Goal: Obtain resource: Obtain resource

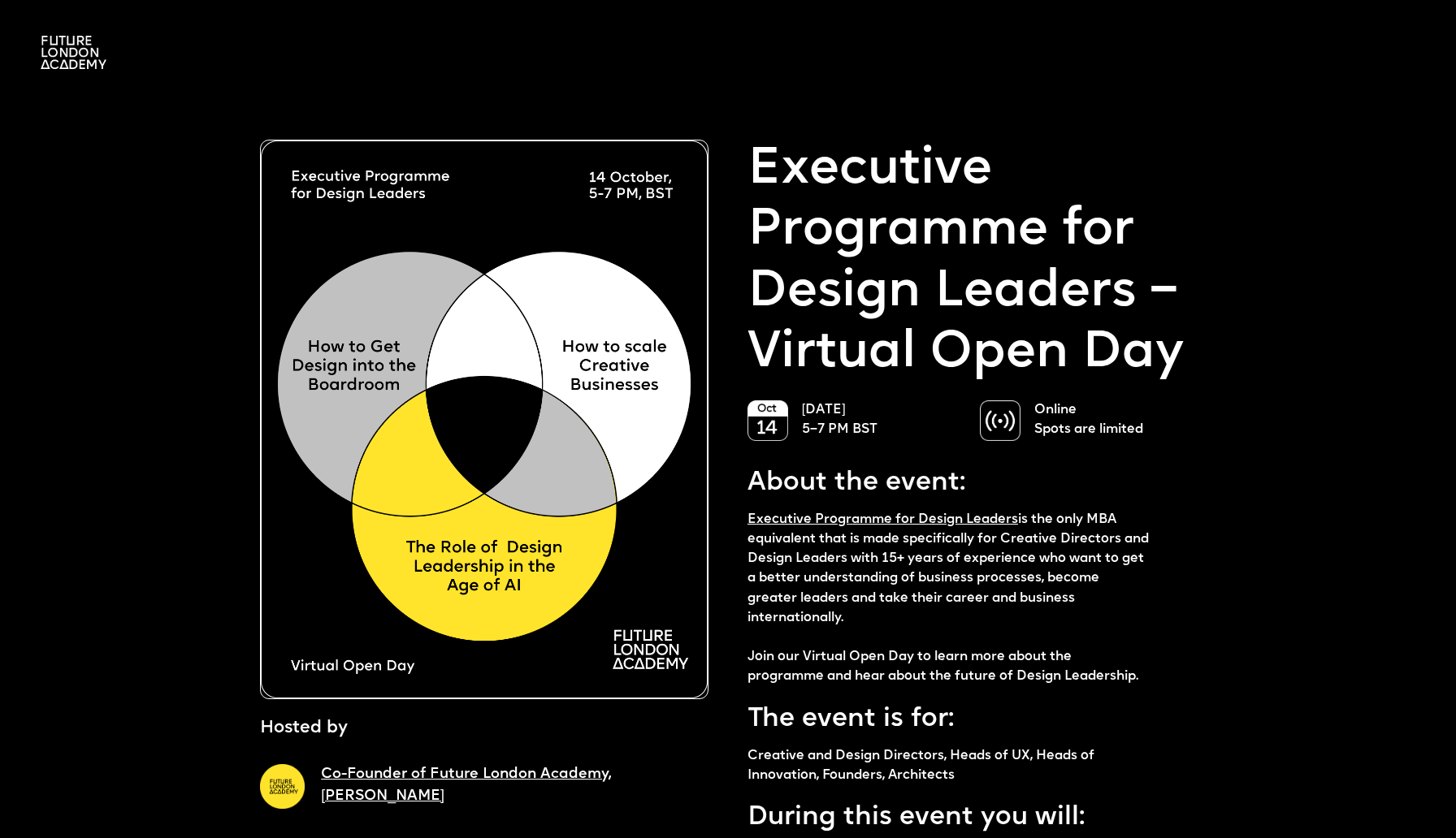
click at [1139, 173] on p "Executive Programme for Design Leaders – Virtual Open Day" at bounding box center [972, 261] width 448 height 245
click at [67, 63] on img at bounding box center [73, 52] width 66 height 33
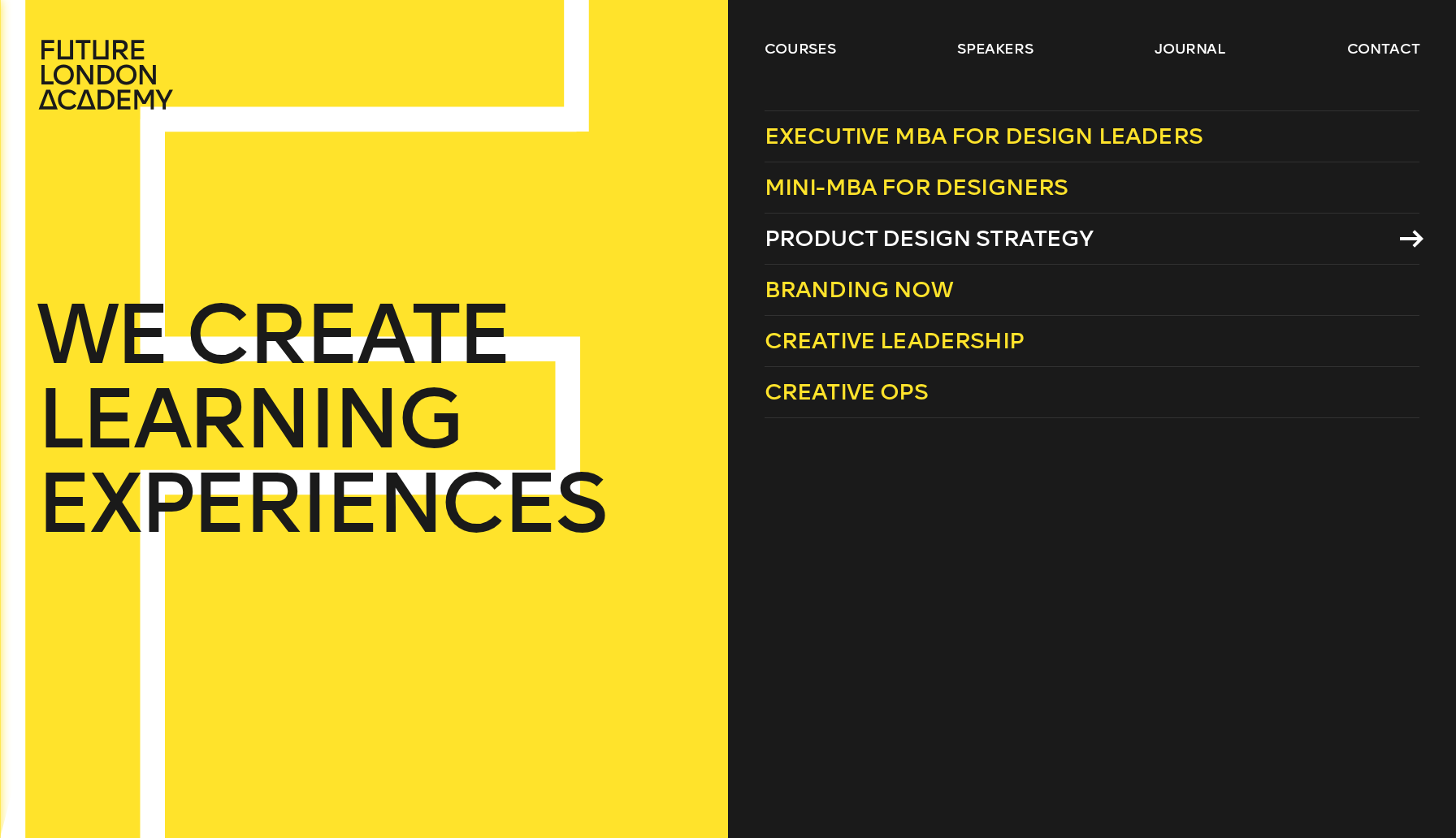
click at [813, 247] on span "Product Design Strategy" at bounding box center [928, 238] width 329 height 27
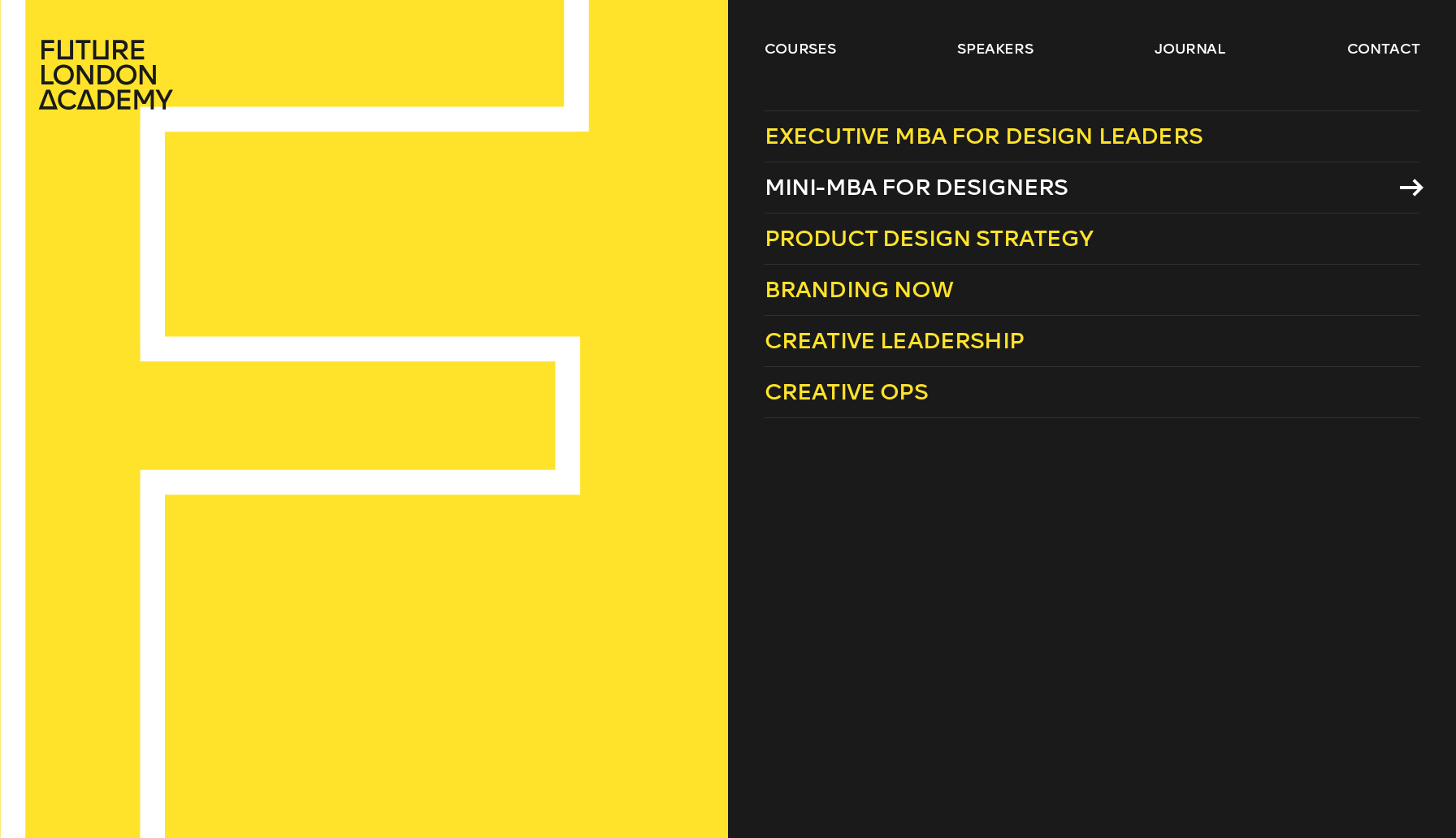
click at [852, 199] on span "Mini-MBA for Designers" at bounding box center [916, 187] width 304 height 27
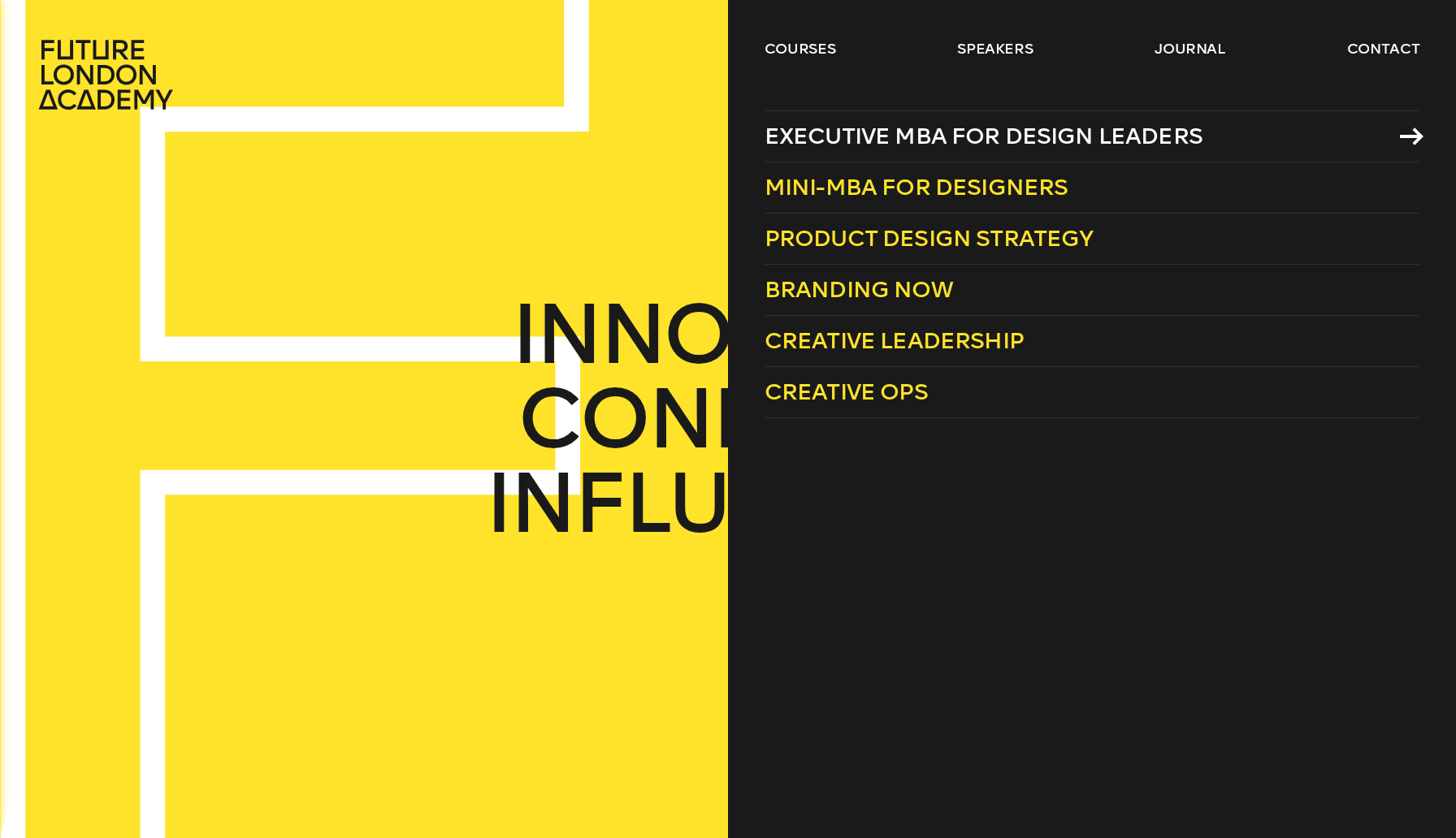
click at [868, 127] on span "Executive MBA for Design Leaders" at bounding box center [983, 136] width 438 height 27
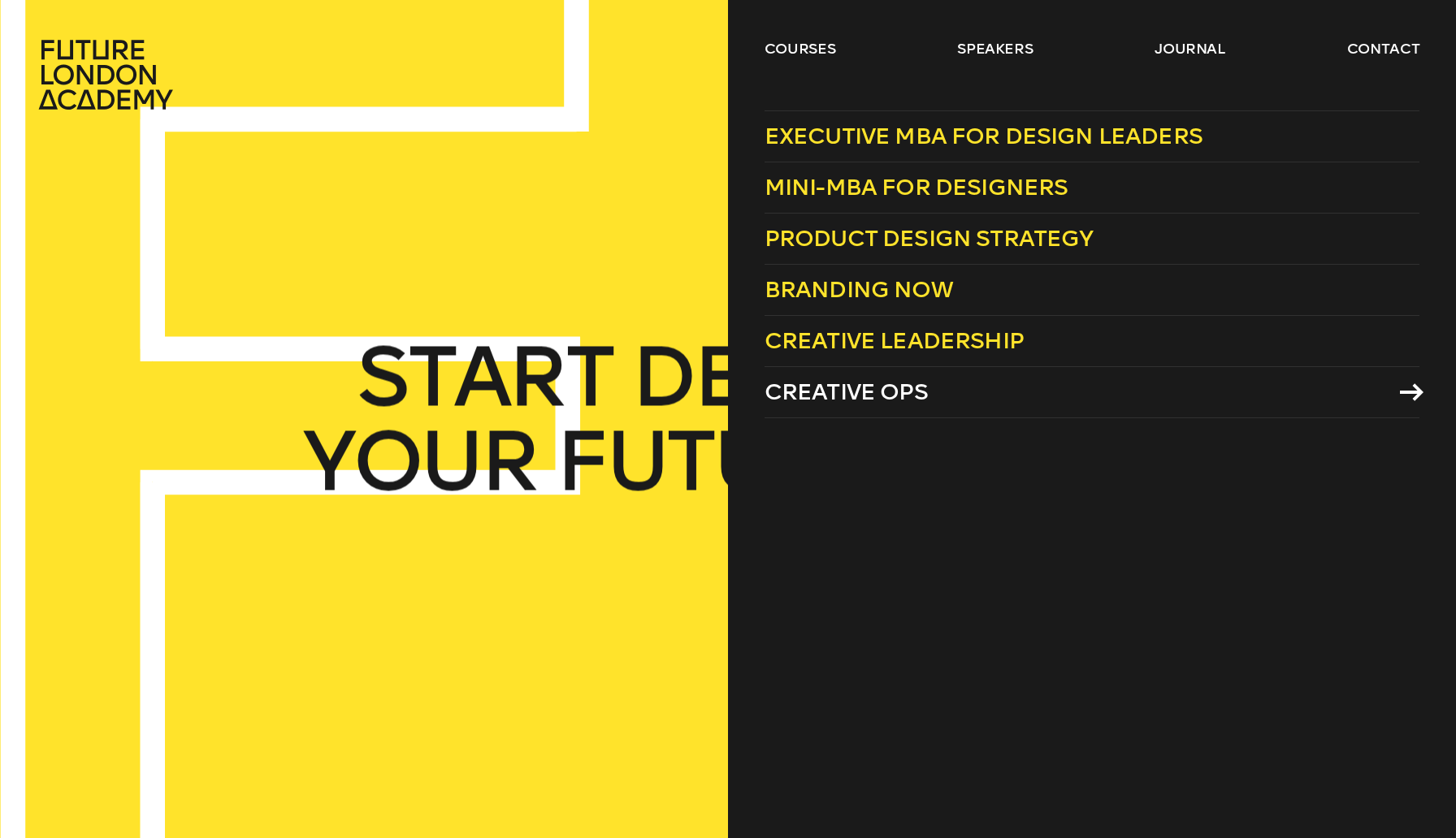
click at [856, 401] on span "Creative Ops" at bounding box center [846, 391] width 163 height 27
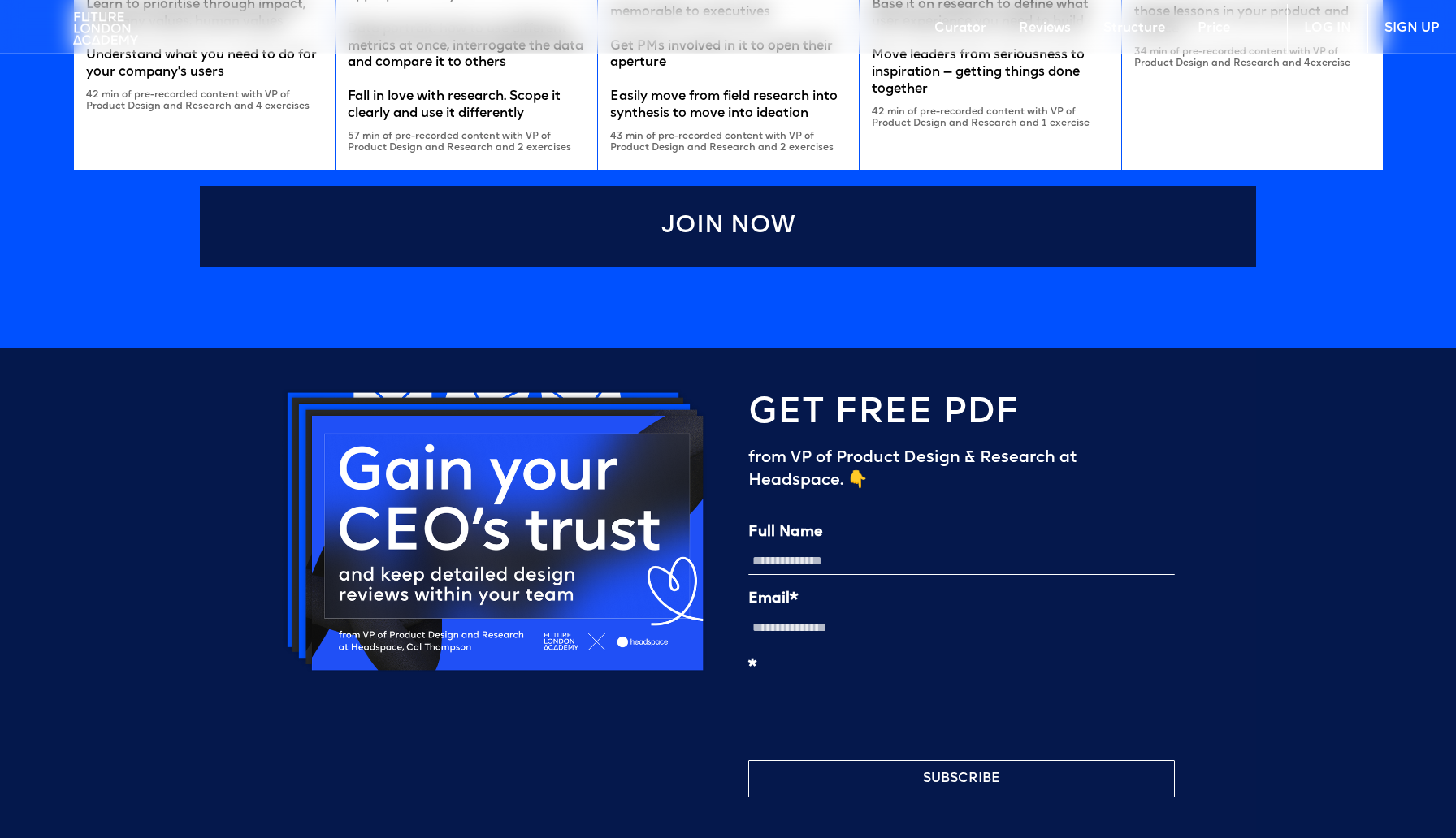
scroll to position [3708, 0]
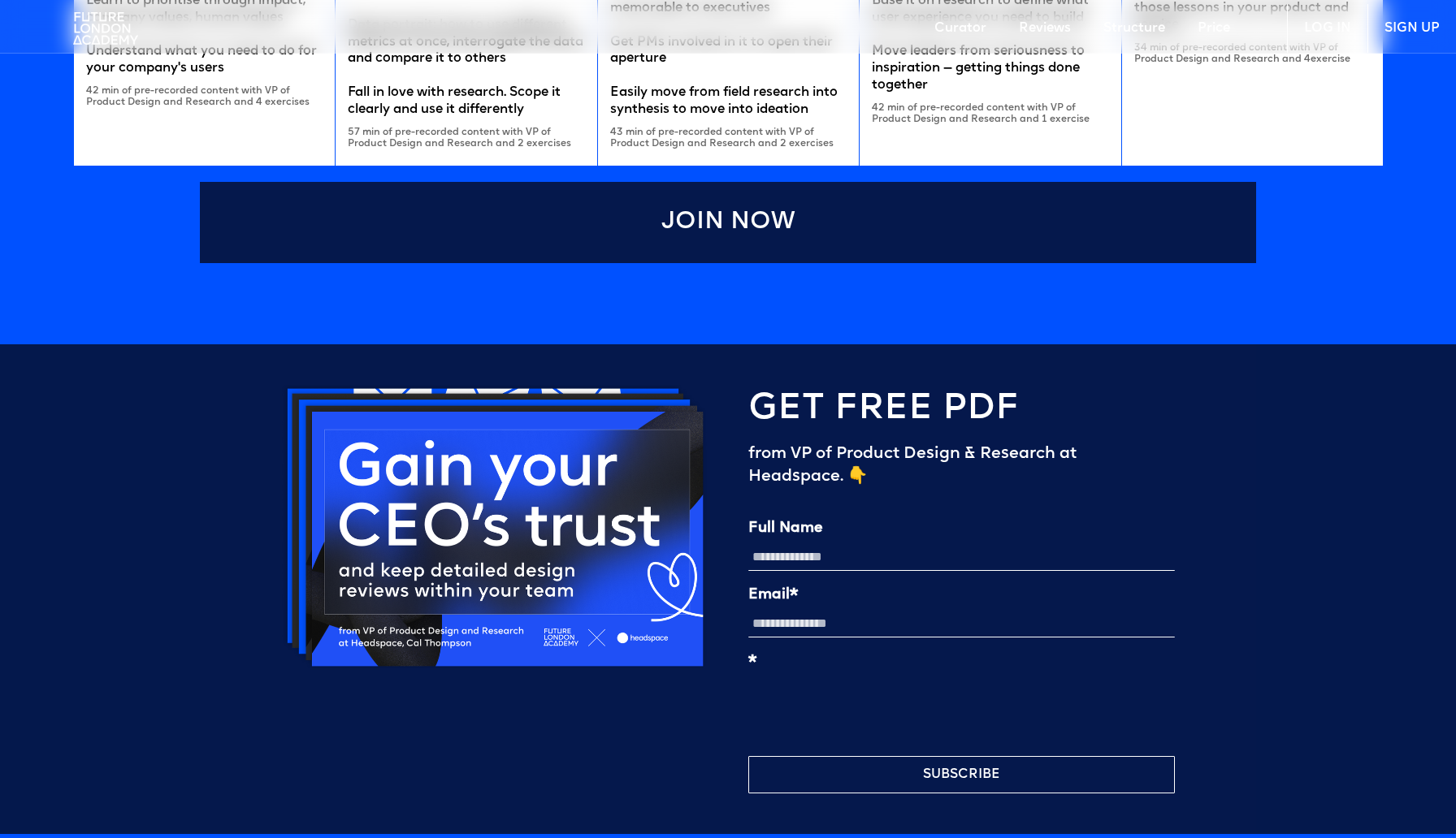
click at [918, 561] on input "Full Name" at bounding box center [962, 557] width 426 height 28
type input "**********"
click at [936, 608] on div "Email*" at bounding box center [962, 612] width 426 height 50
drag, startPoint x: 957, startPoint y: 556, endPoint x: 668, endPoint y: 556, distance: 289.0
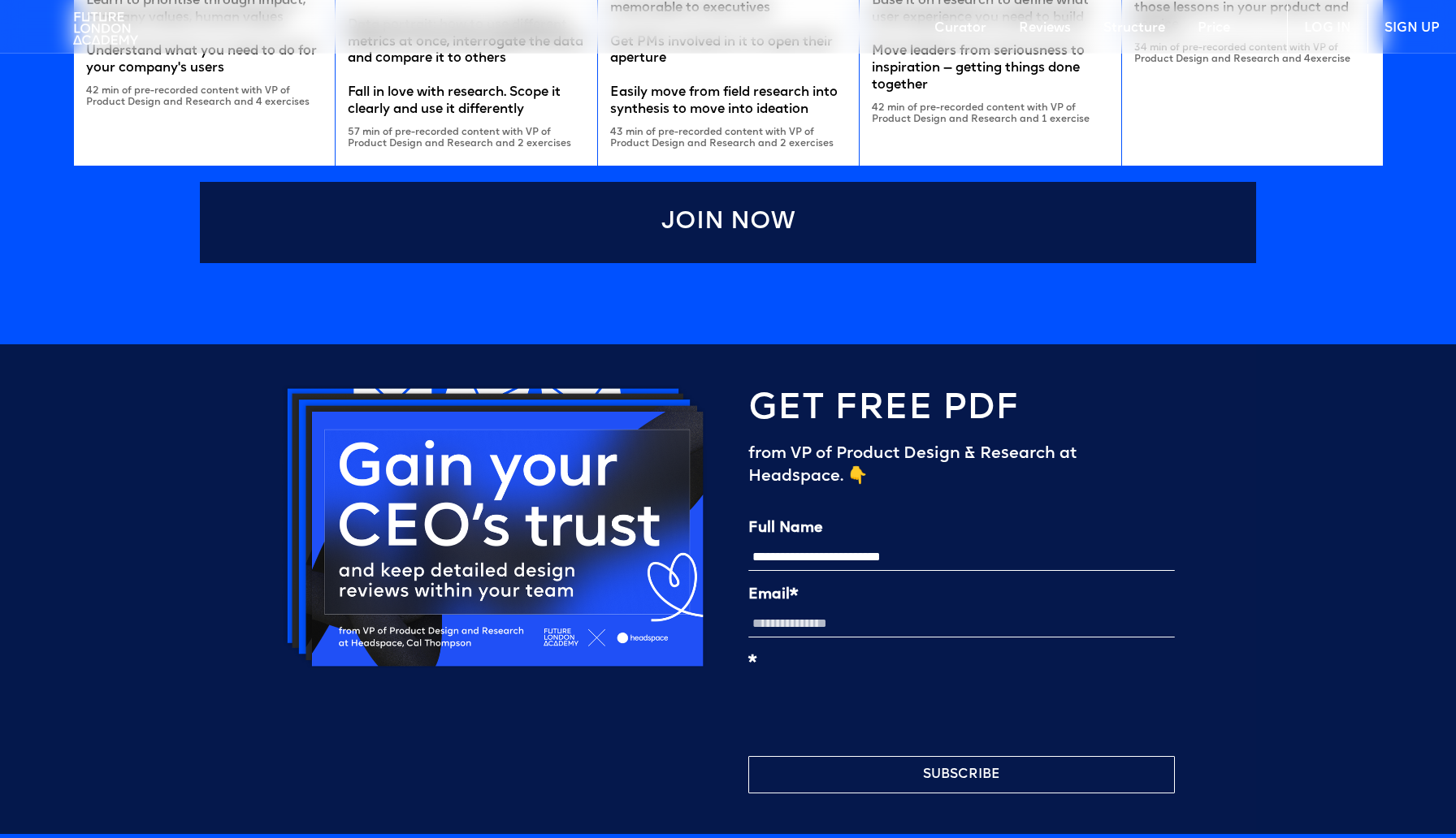
click at [668, 556] on div "**********" at bounding box center [727, 589] width 1056 height 490
click at [805, 632] on input "Email*" at bounding box center [962, 624] width 426 height 28
paste input "**********"
type input "**********"
click at [806, 556] on input "Full Name" at bounding box center [962, 557] width 426 height 28
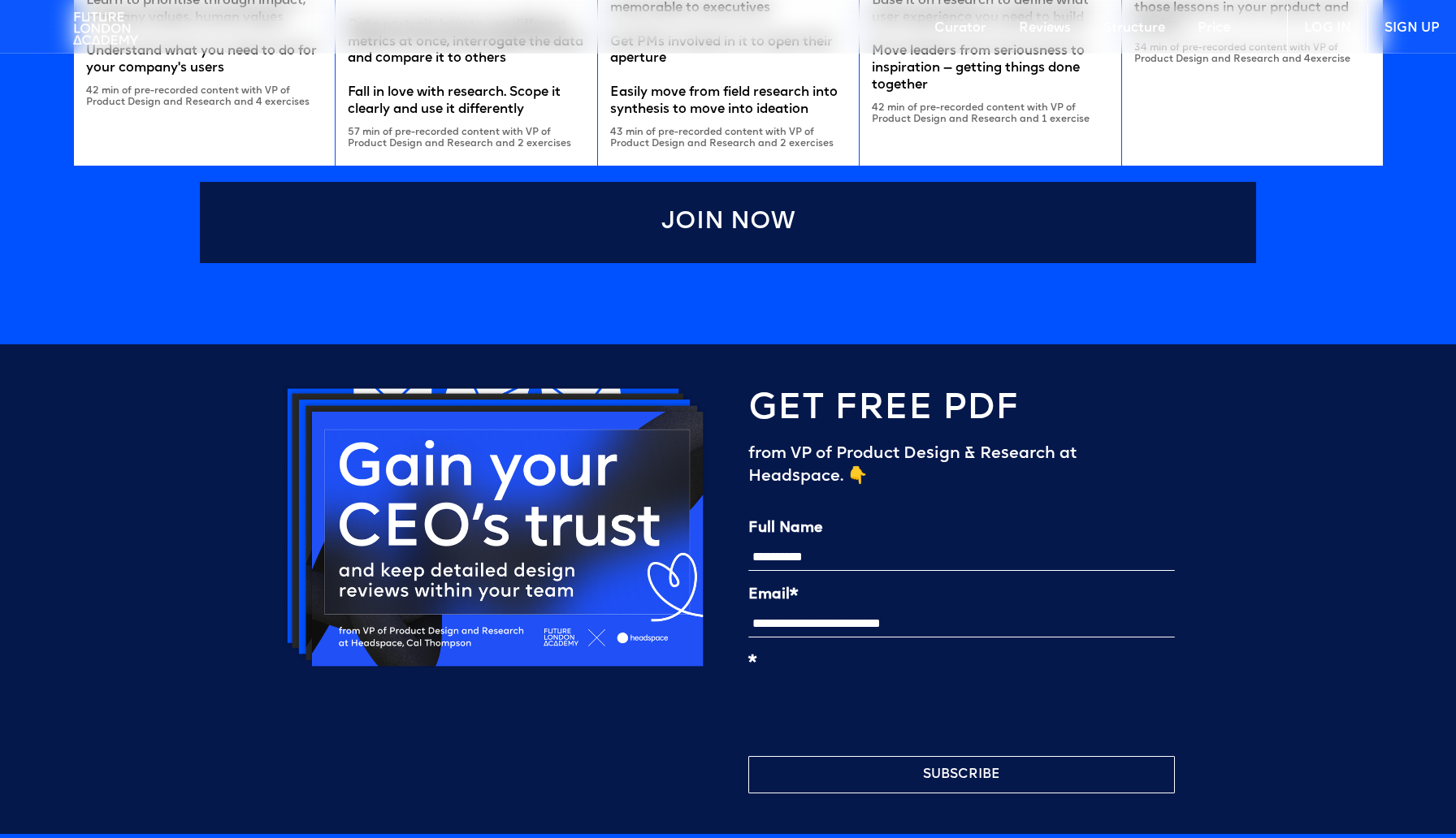
type input "**********"
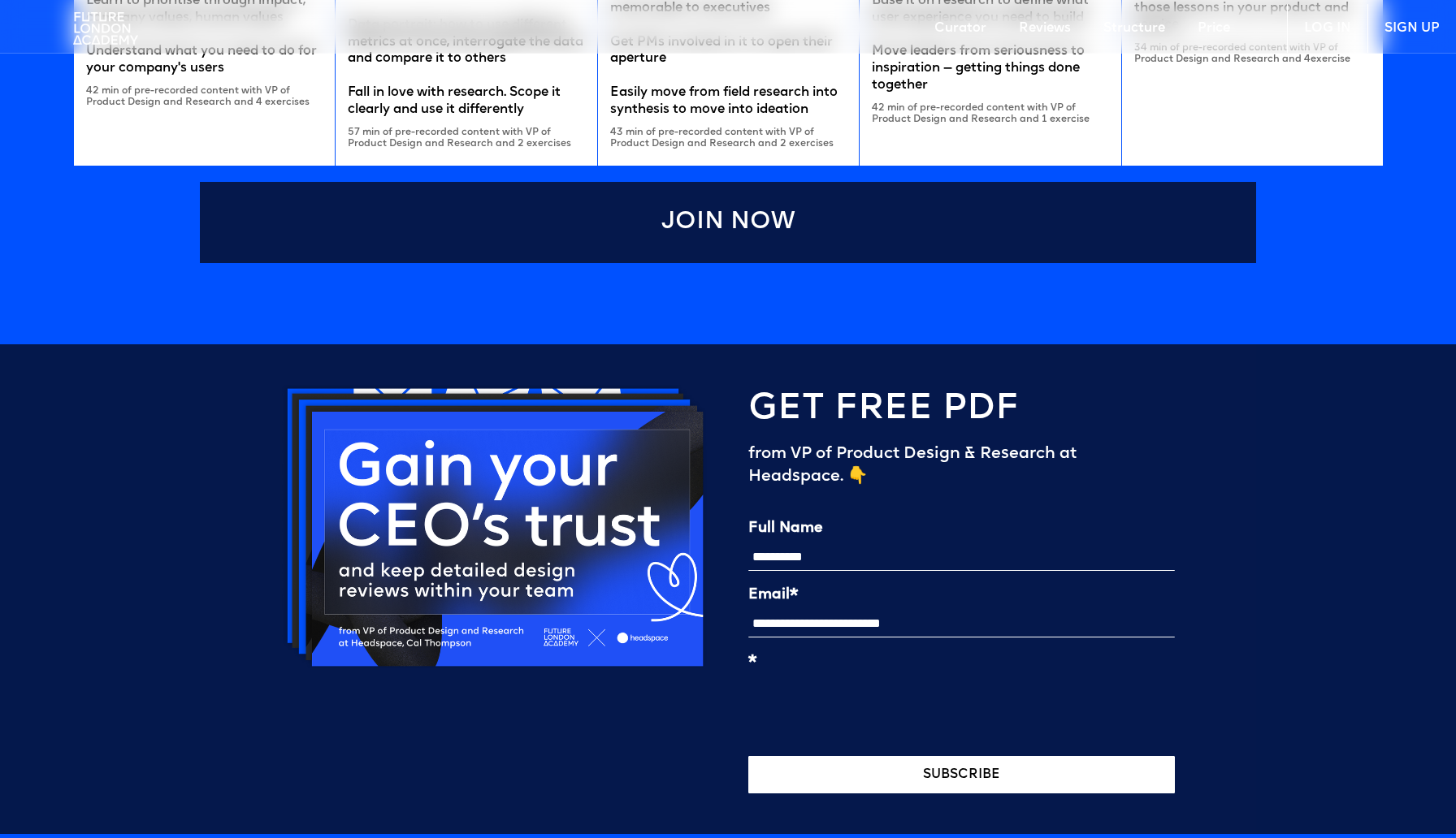
click at [861, 764] on button "SUBSCRIBE" at bounding box center [962, 775] width 426 height 37
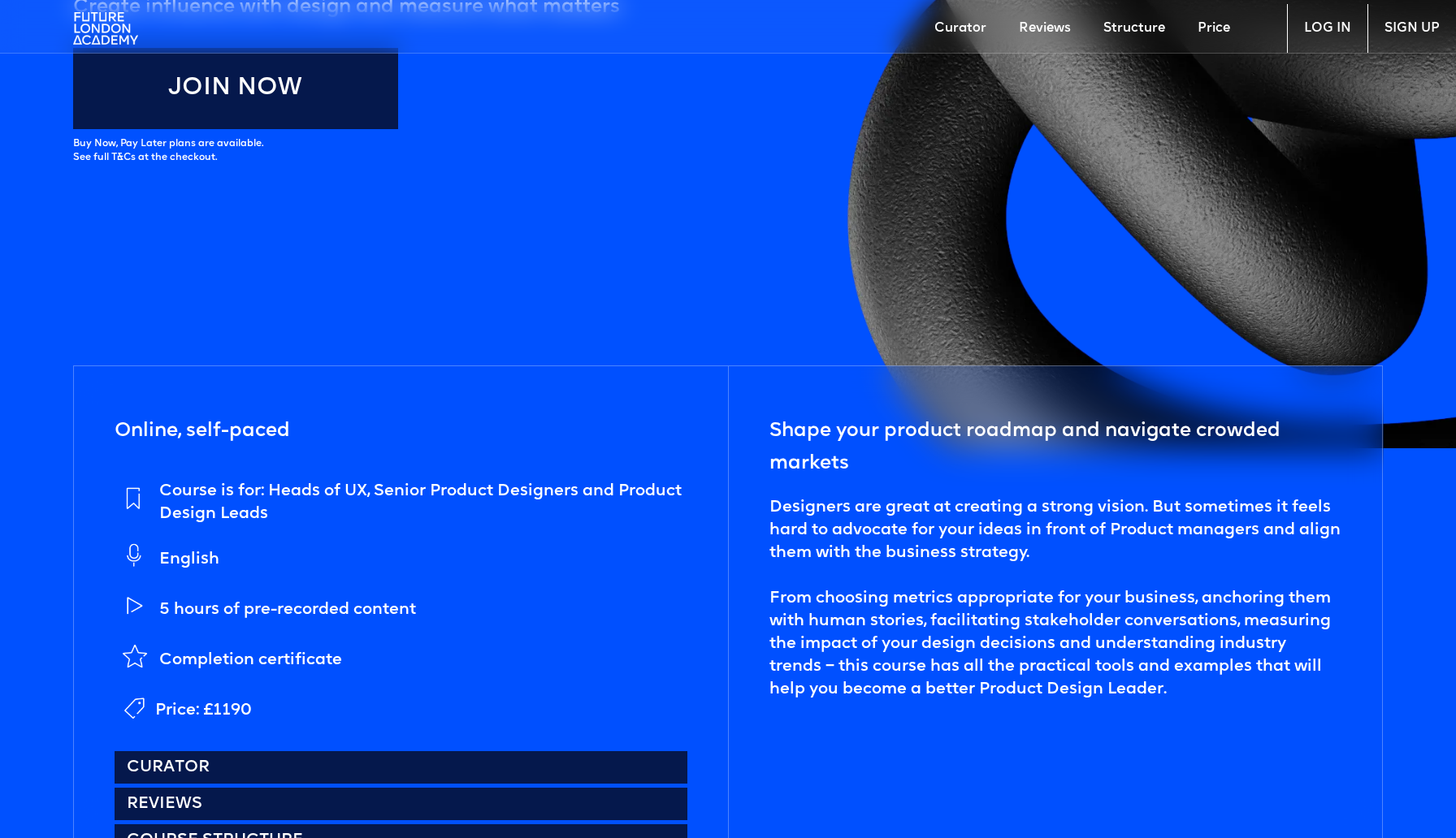
scroll to position [0, 0]
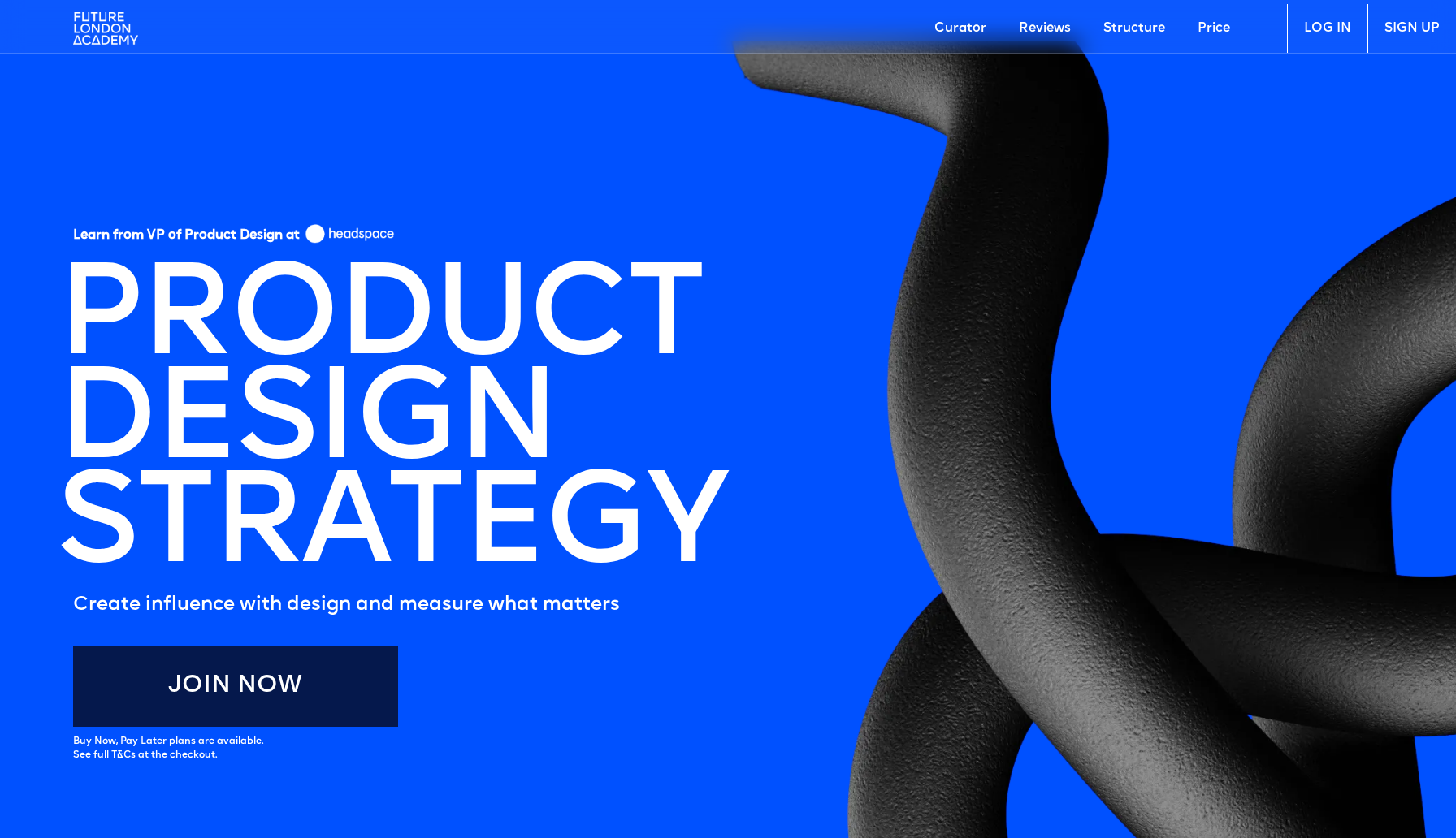
click at [66, 102] on section "Learn from VP of Product Design at PRODUCT DESIGN STRATEGY Create influence wit…" at bounding box center [728, 543] width 1456 height 1006
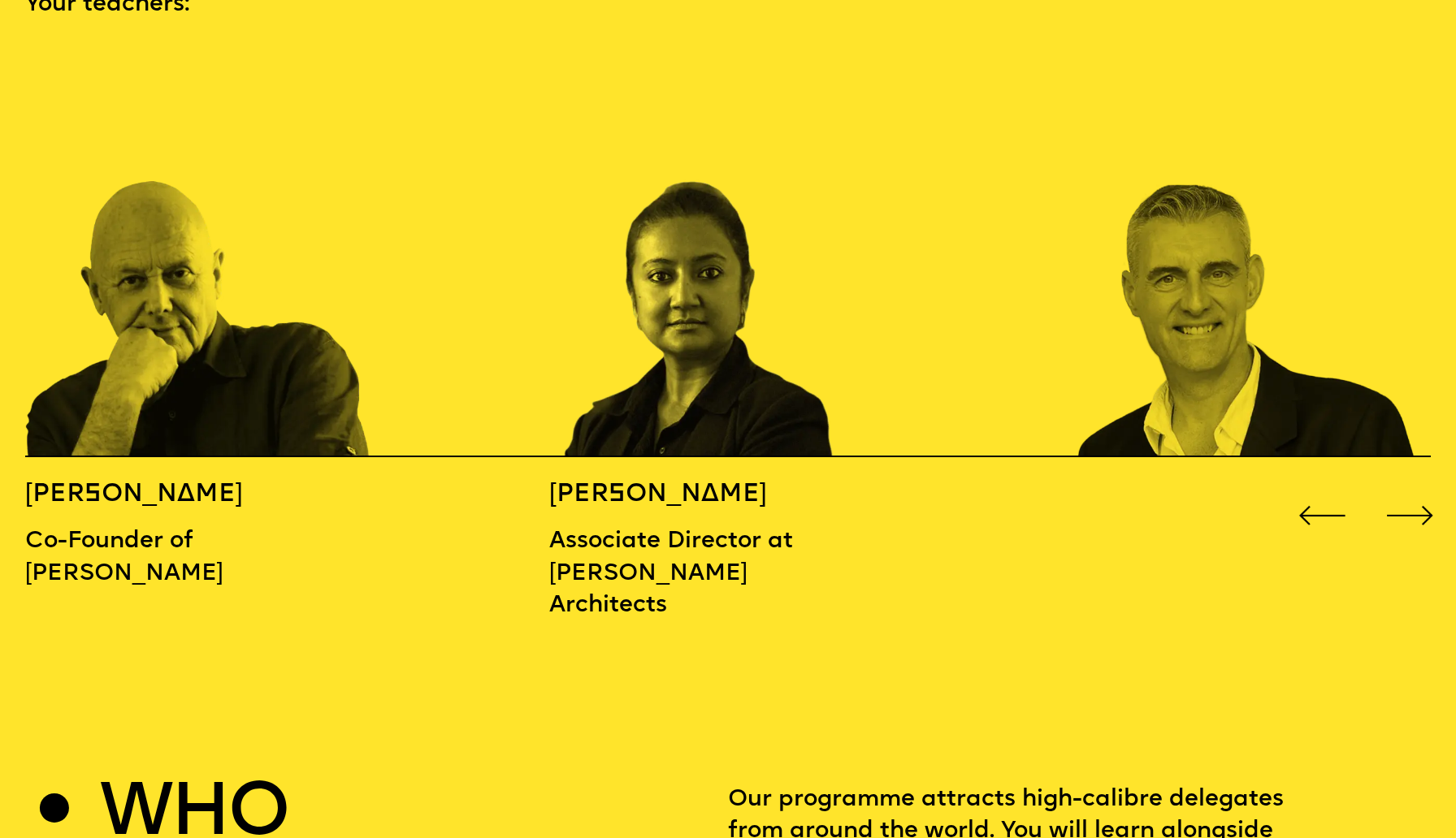
scroll to position [2248, 0]
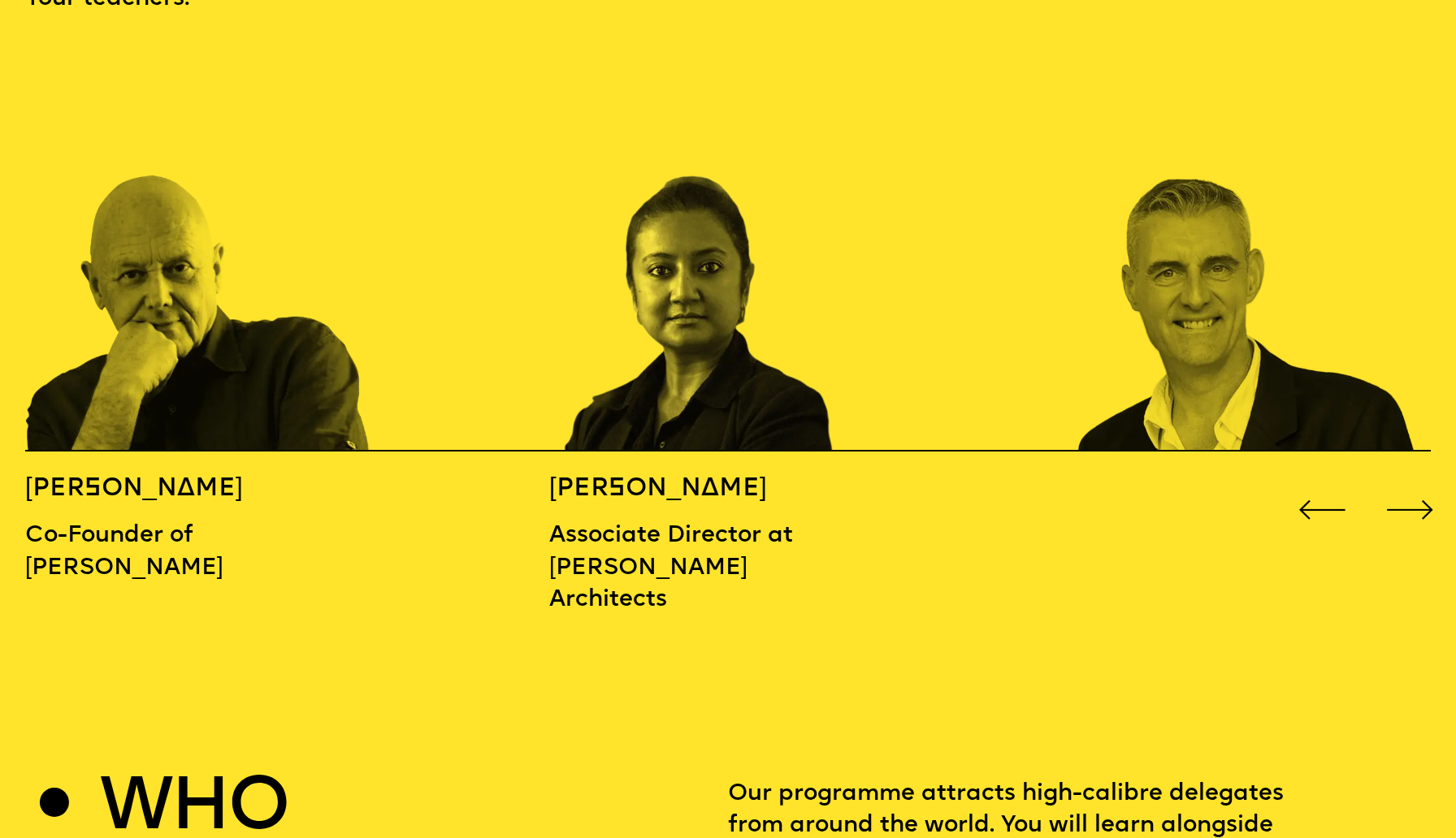
click at [1410, 489] on div "Next slide" at bounding box center [1411, 510] width 59 height 59
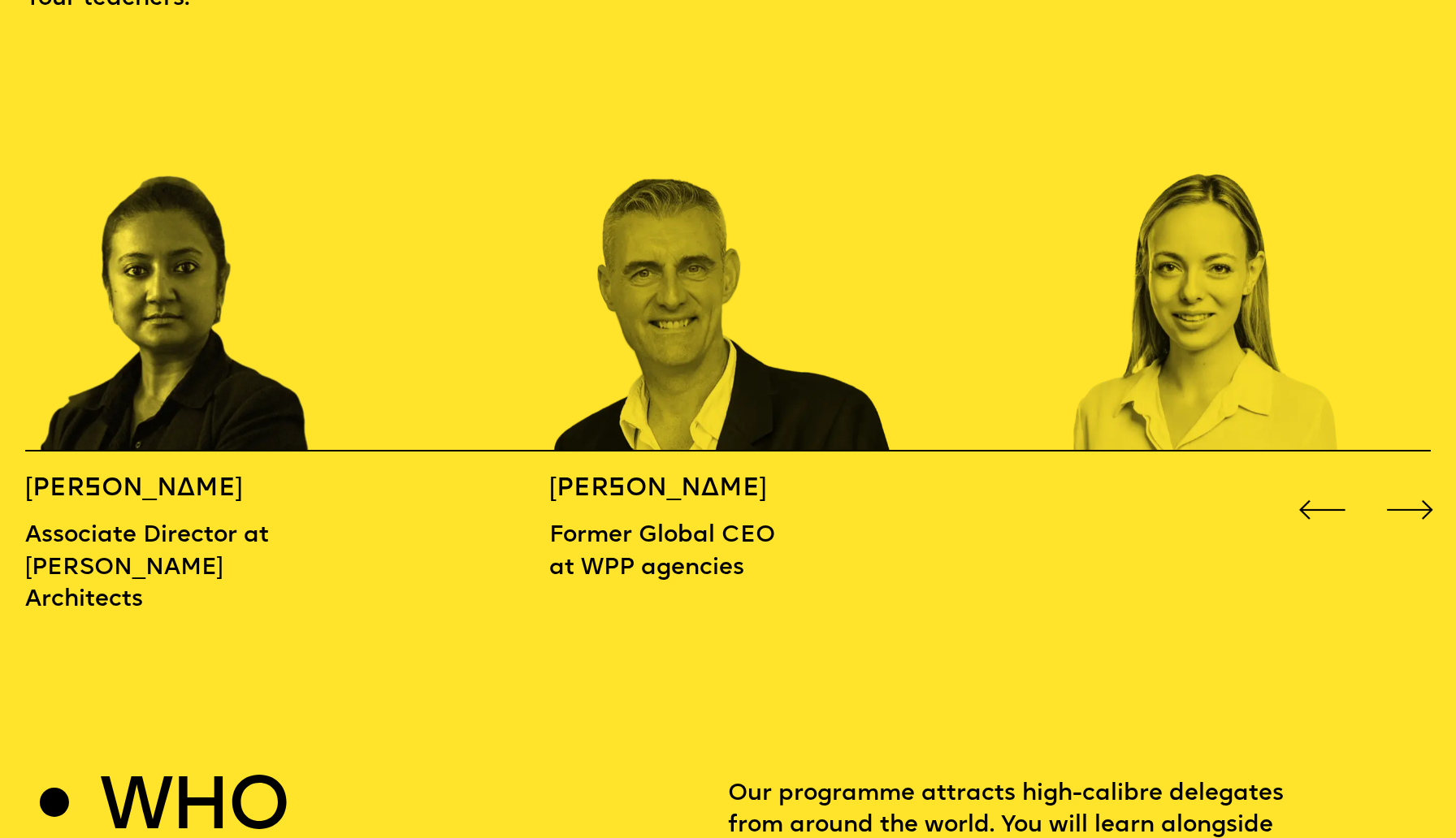
click at [1410, 488] on div "Next slide" at bounding box center [1411, 510] width 59 height 59
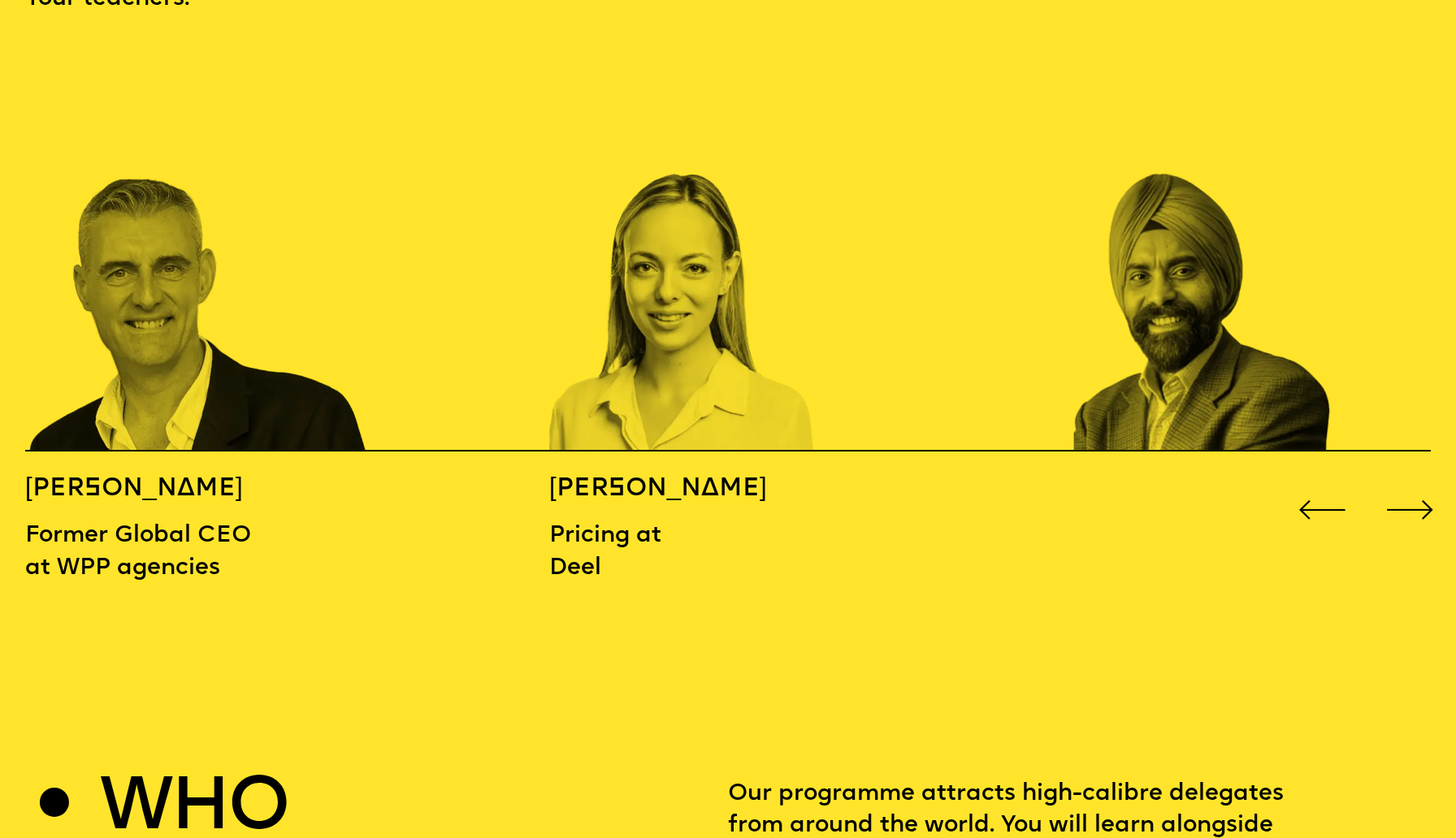
click at [1415, 483] on div "Next slide" at bounding box center [1411, 510] width 59 height 59
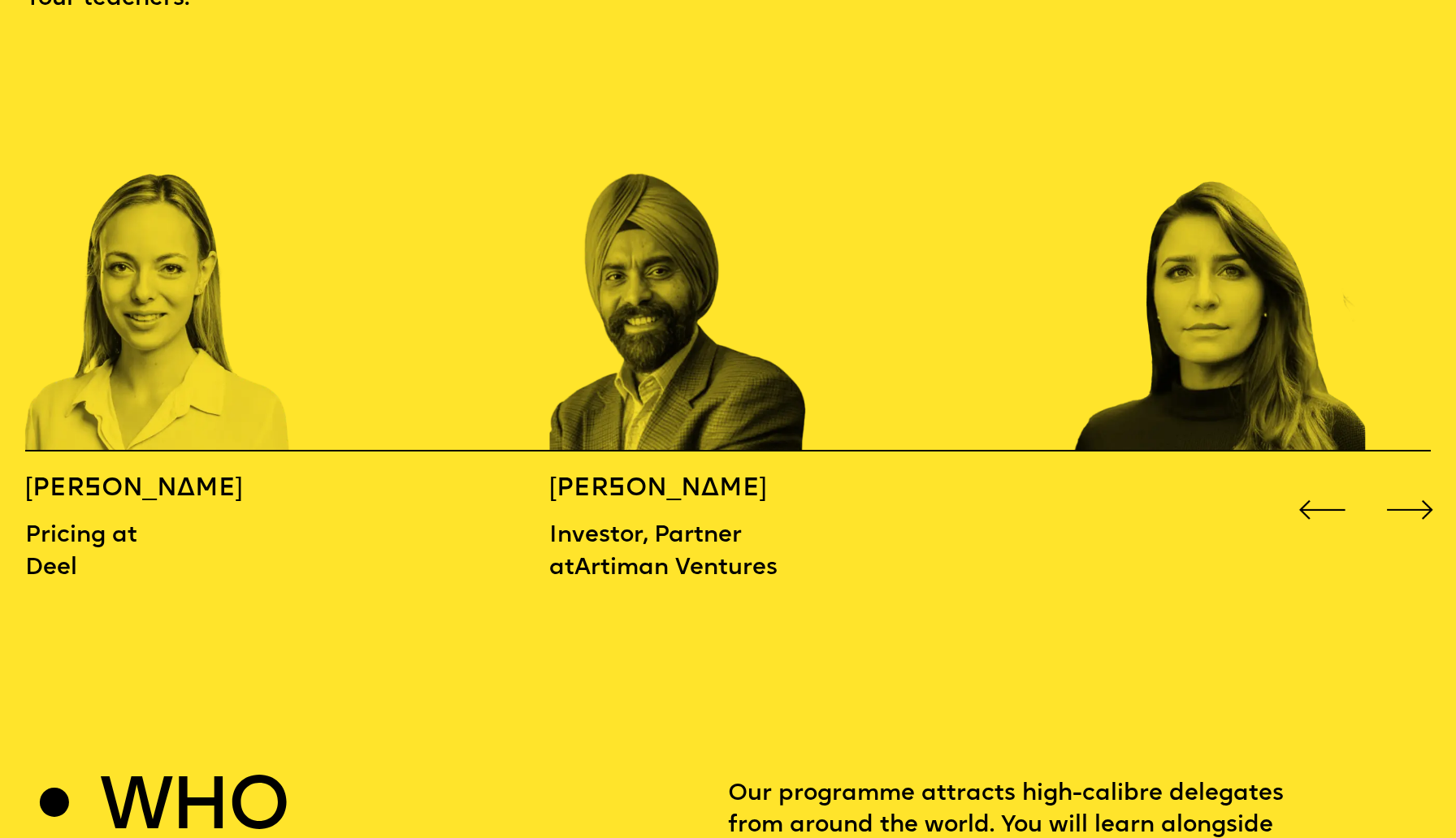
click at [1415, 483] on div "Next slide" at bounding box center [1411, 510] width 59 height 59
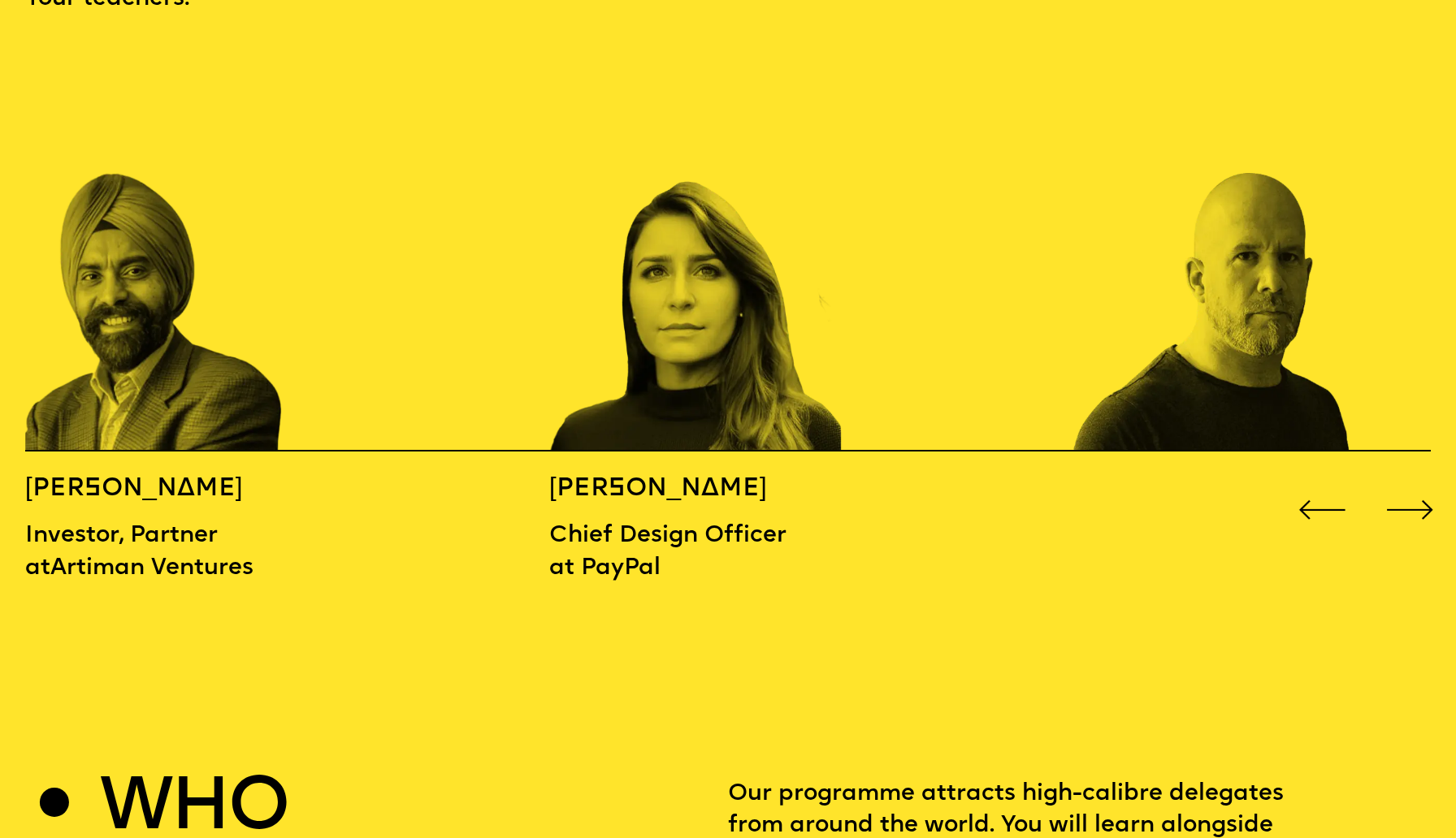
click at [1415, 483] on div "Next slide" at bounding box center [1411, 510] width 59 height 59
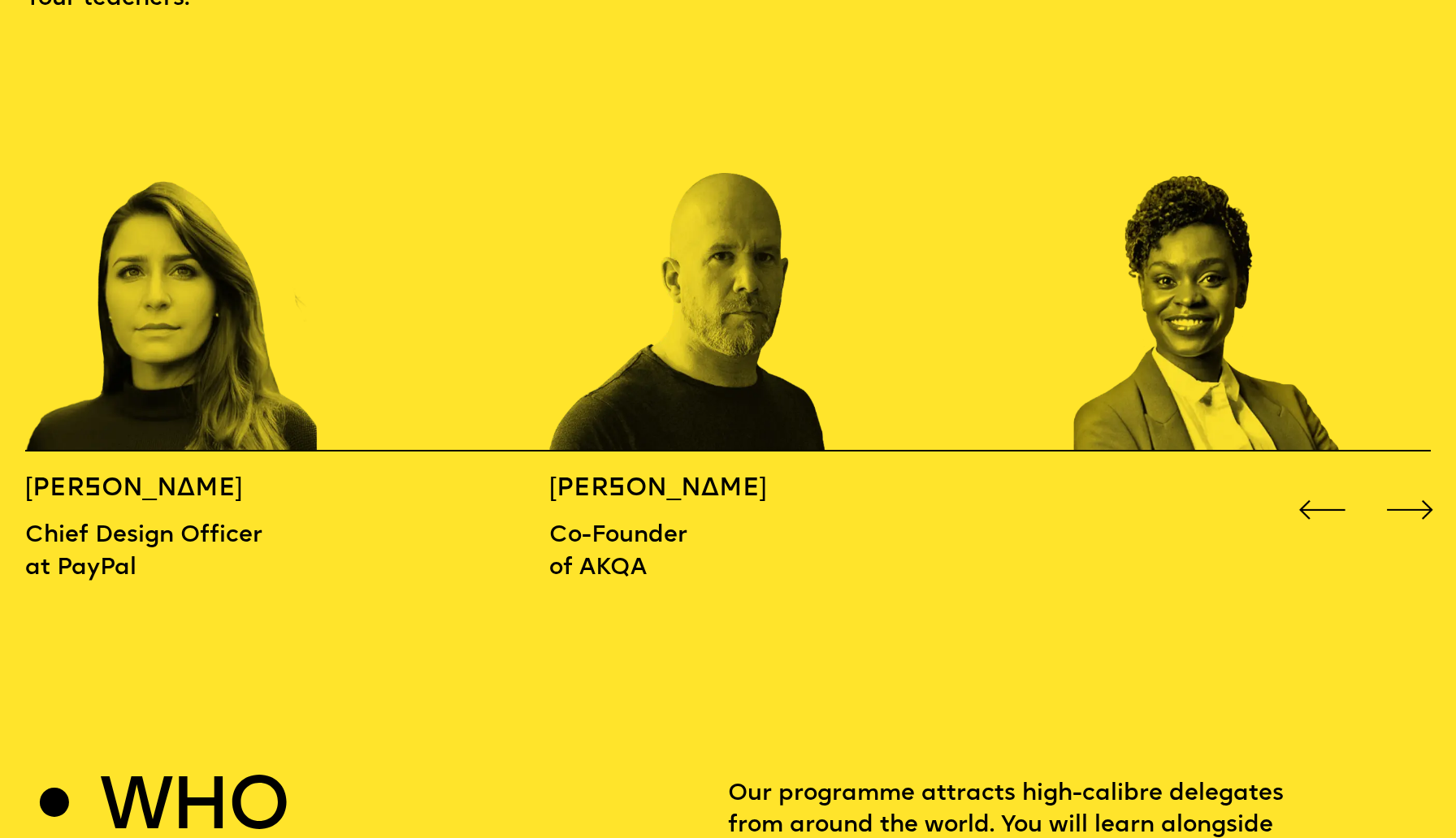
click at [1415, 483] on div "Next slide" at bounding box center [1411, 510] width 59 height 59
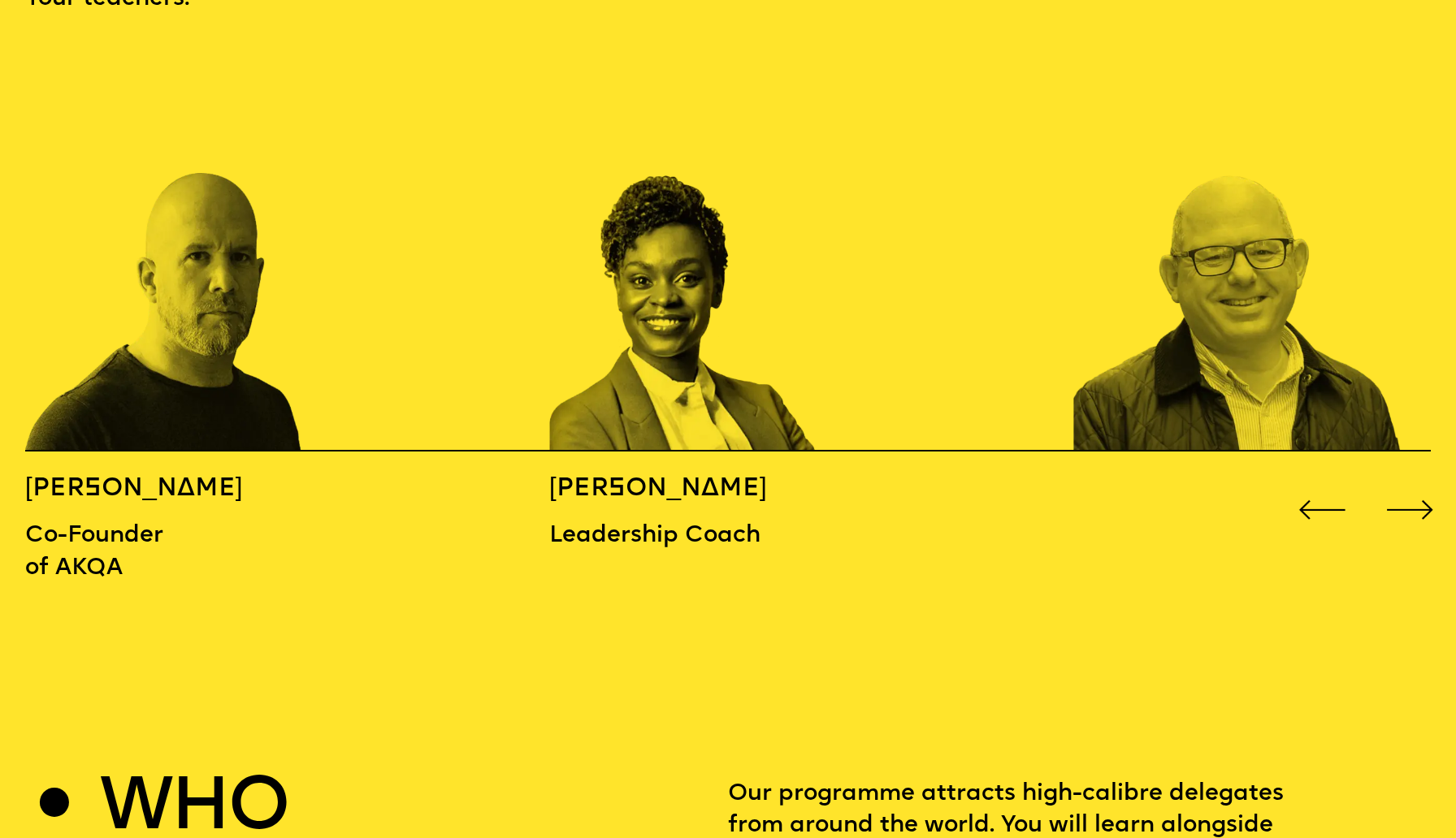
click at [1415, 483] on div "Next slide" at bounding box center [1411, 510] width 59 height 59
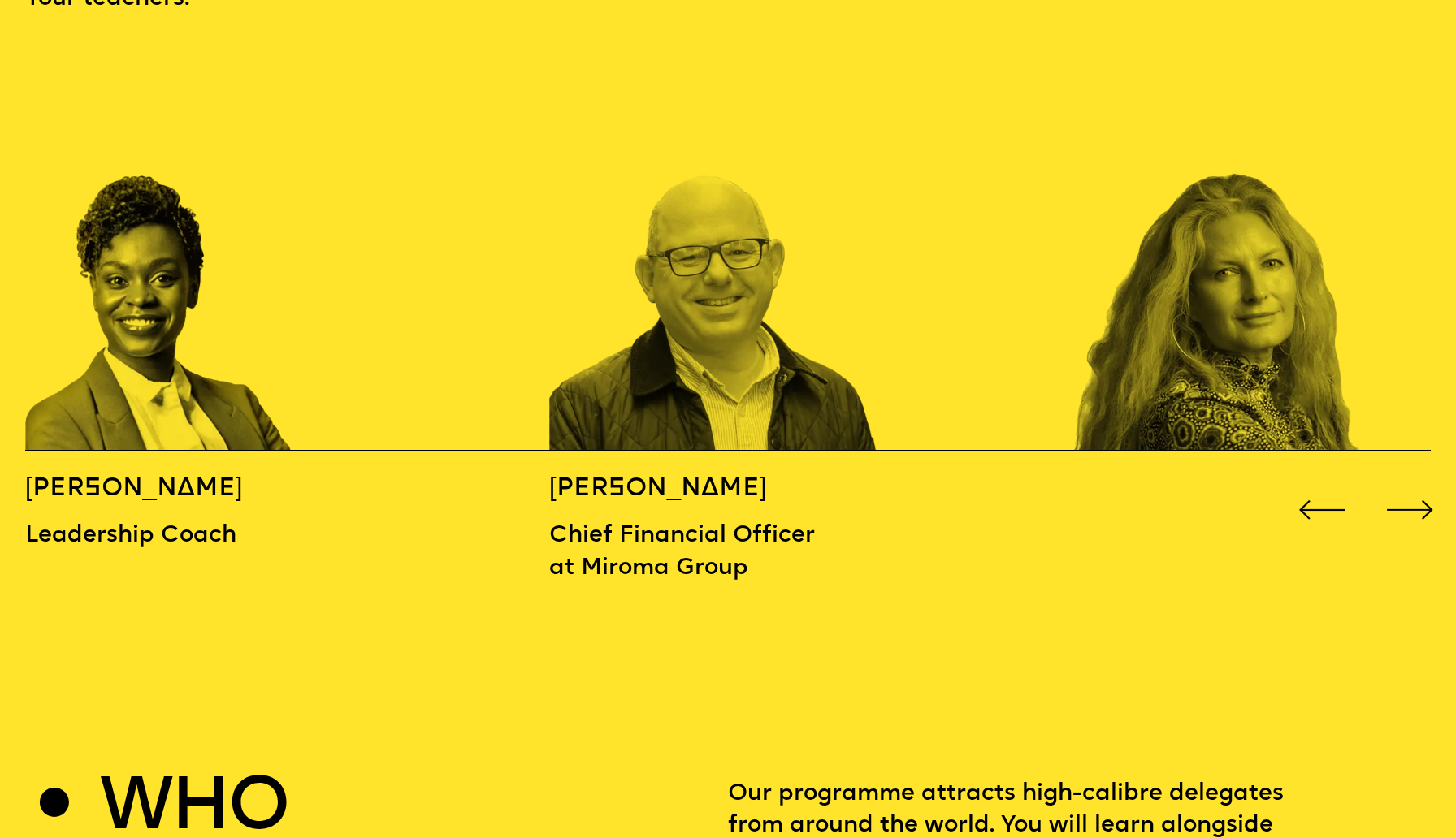
click at [1415, 483] on div "Next slide" at bounding box center [1411, 510] width 59 height 59
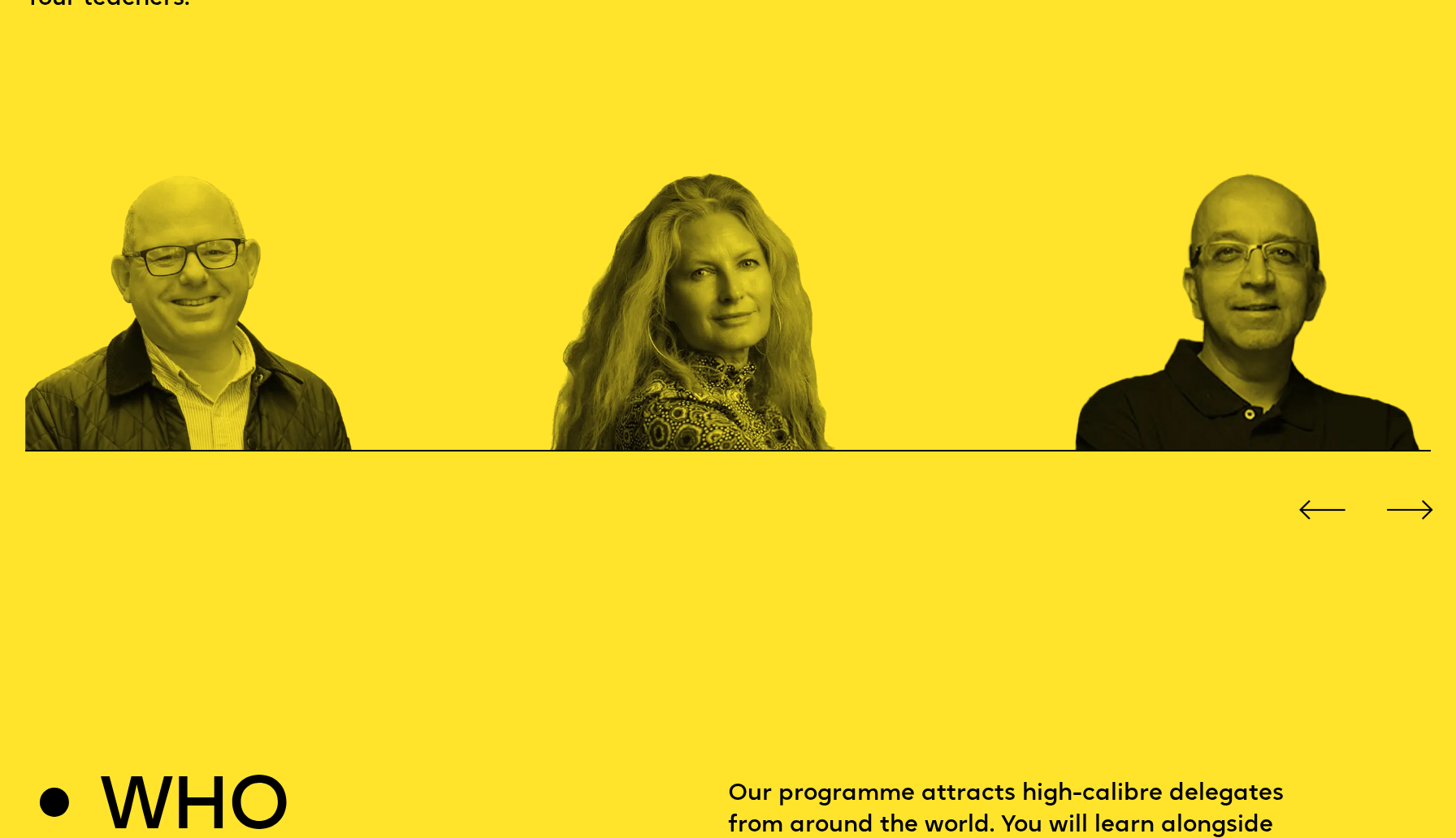
click at [1415, 483] on div "Next slide" at bounding box center [1411, 510] width 59 height 59
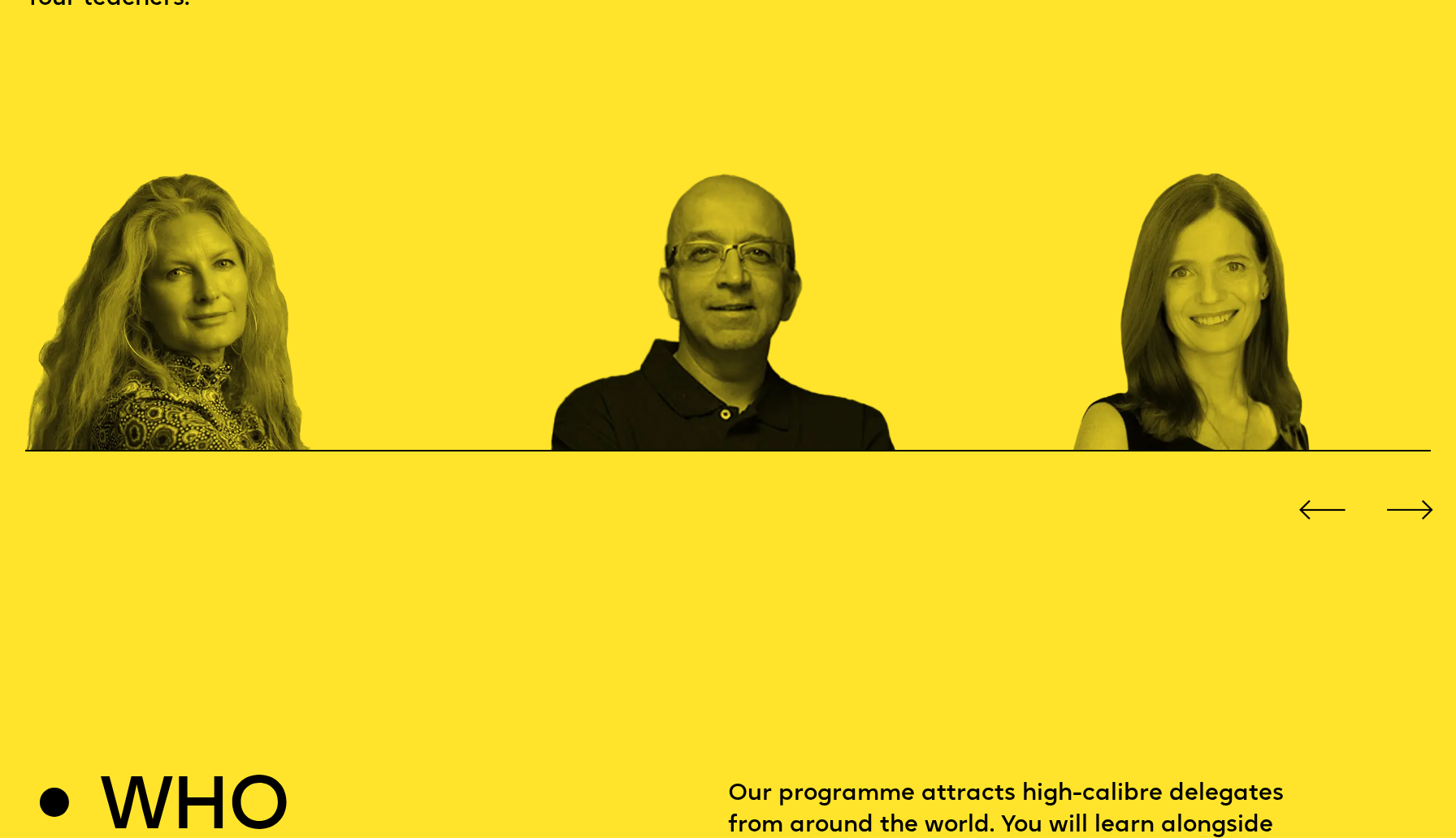
click at [1415, 483] on div "Next slide" at bounding box center [1411, 510] width 59 height 59
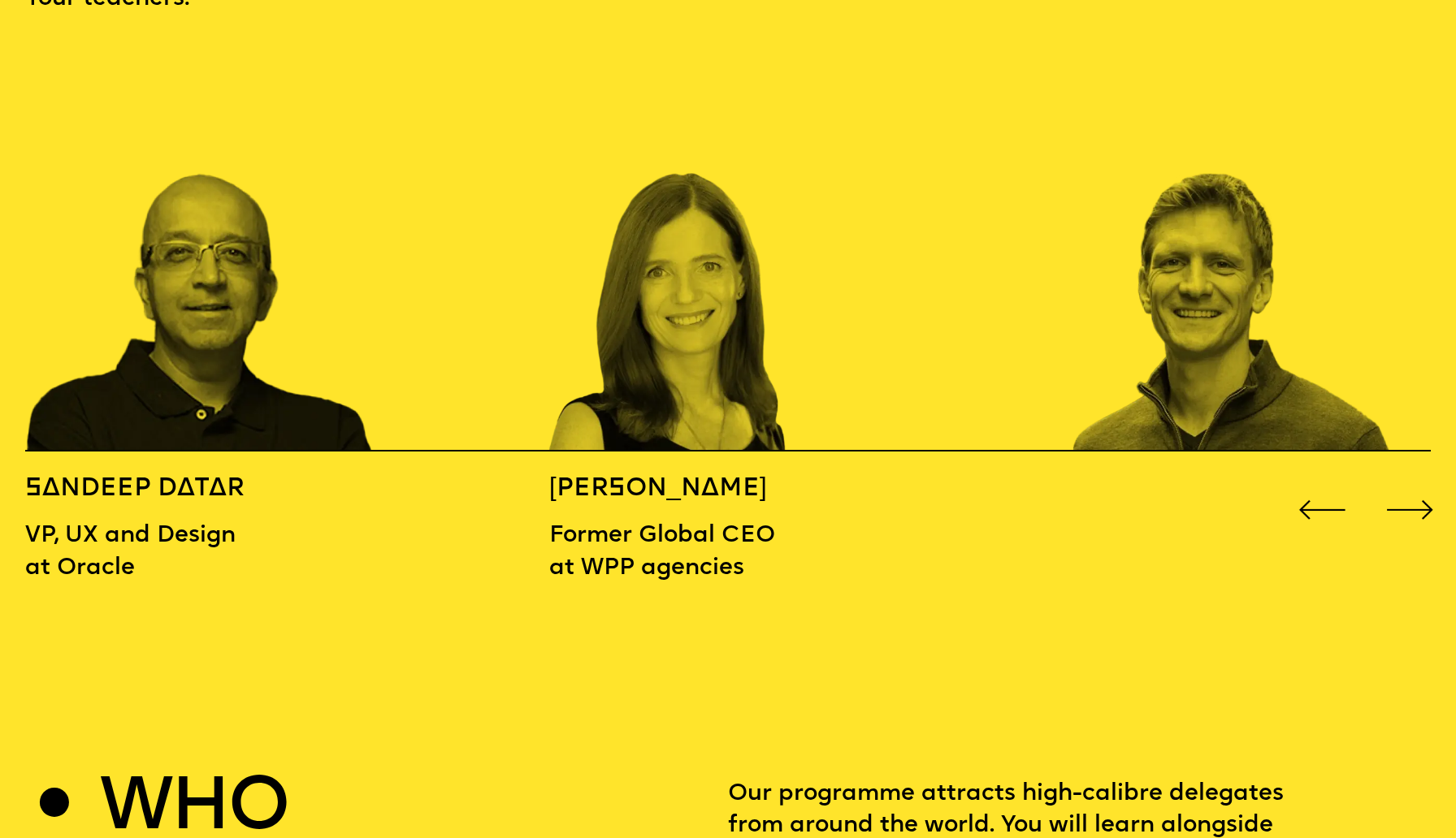
click at [1415, 483] on div "Next slide" at bounding box center [1411, 510] width 59 height 59
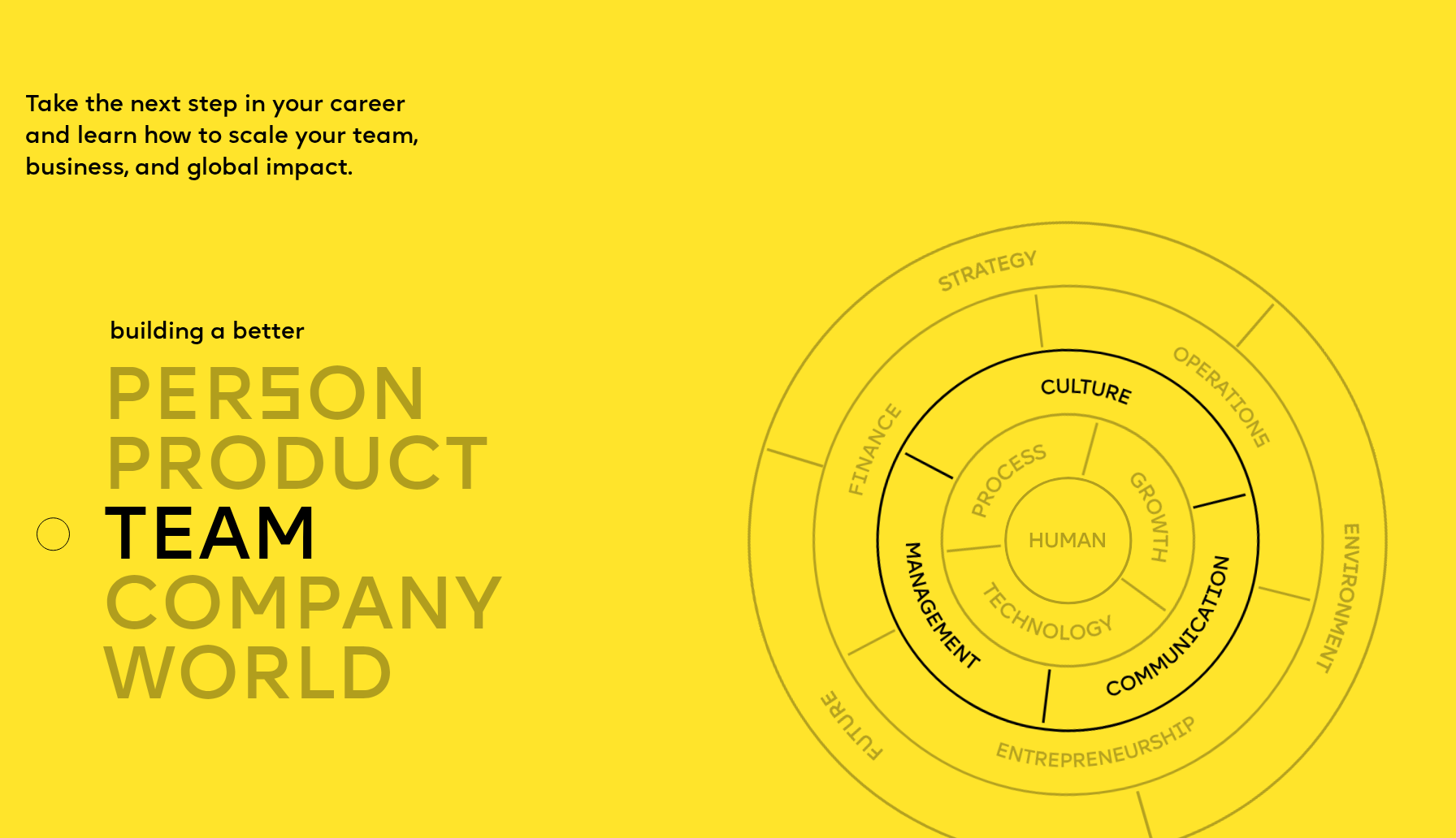
scroll to position [5032, 0]
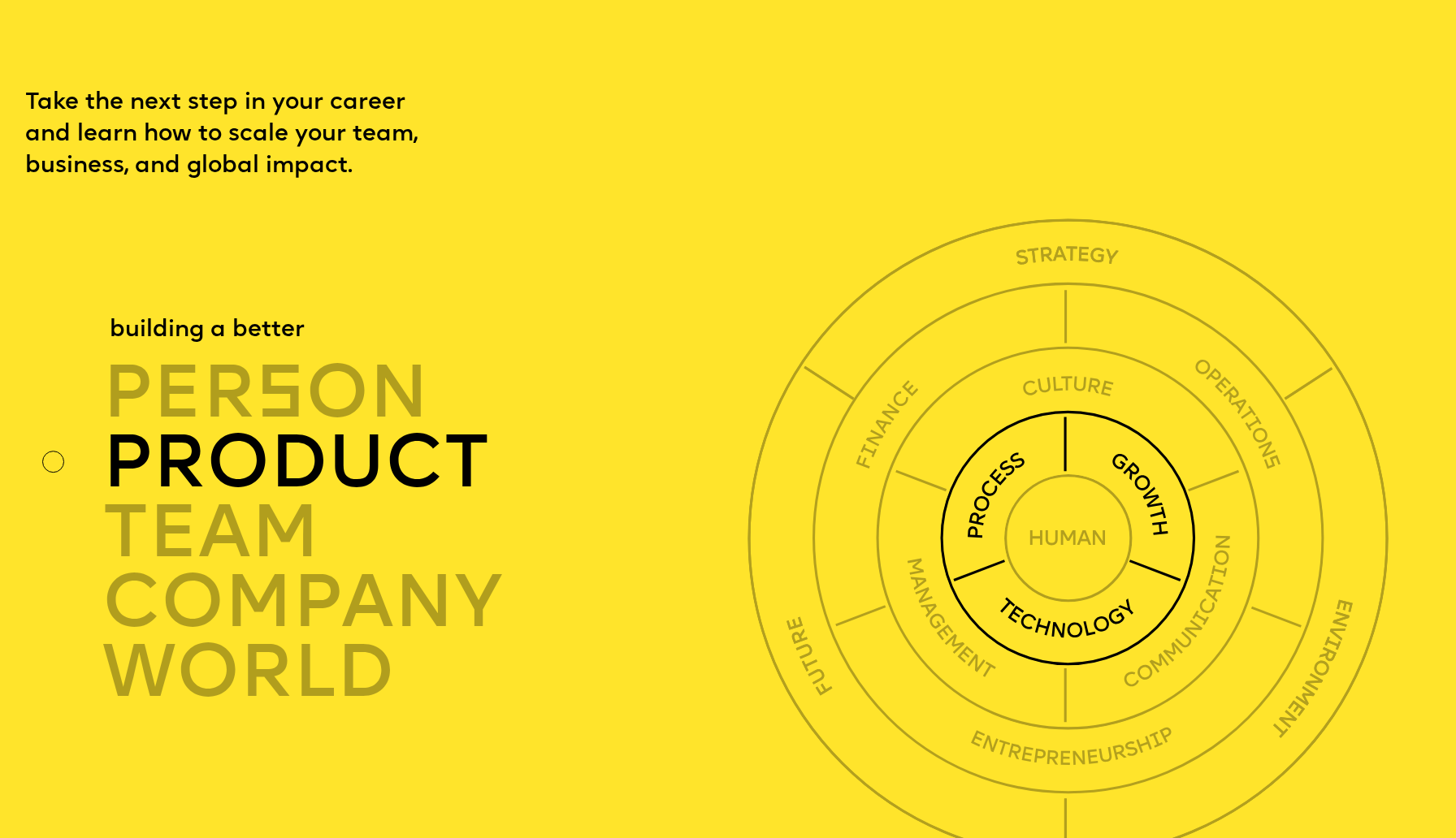
click at [1147, 411] on img at bounding box center [1068, 538] width 255 height 255
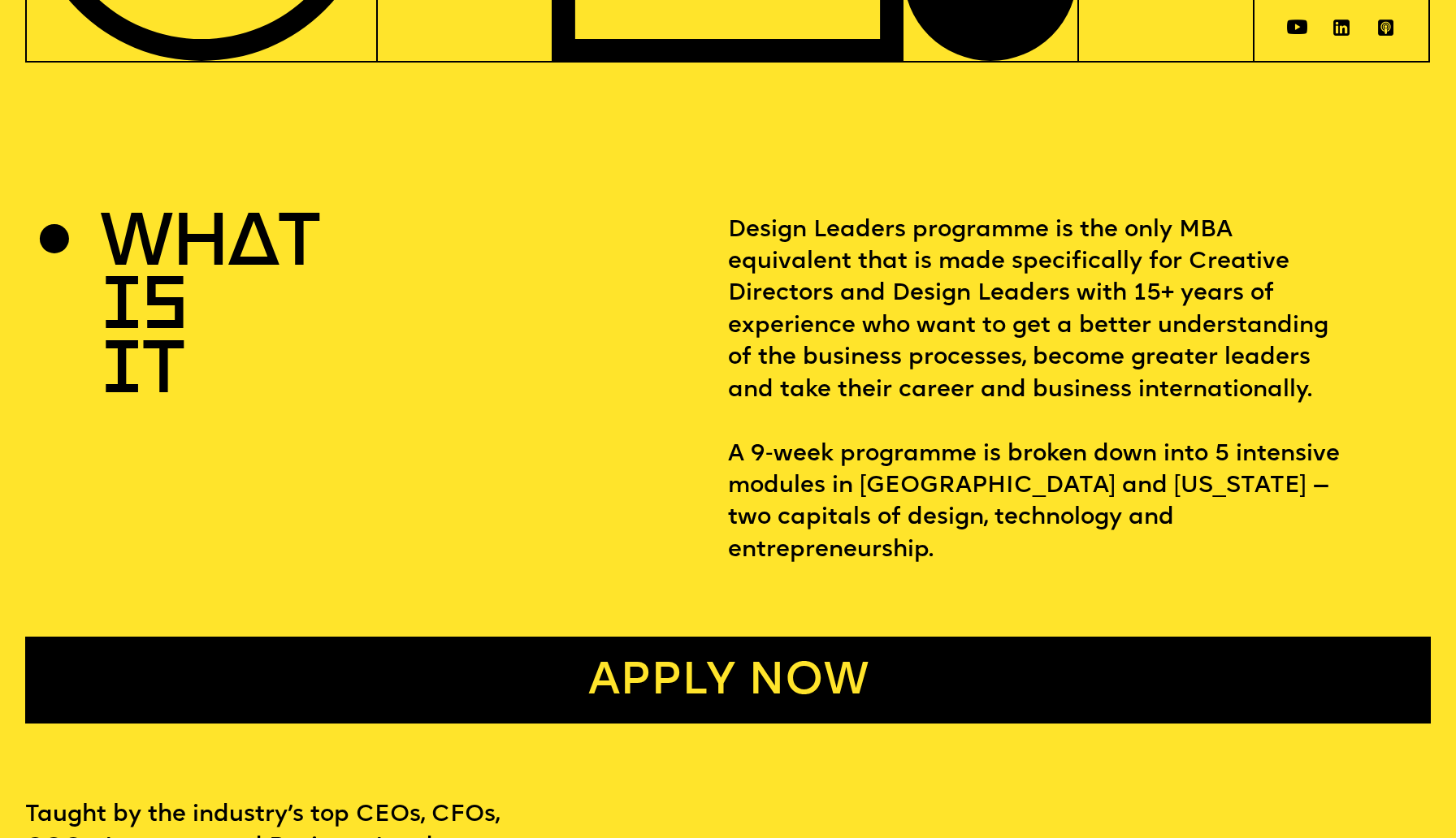
scroll to position [0, 0]
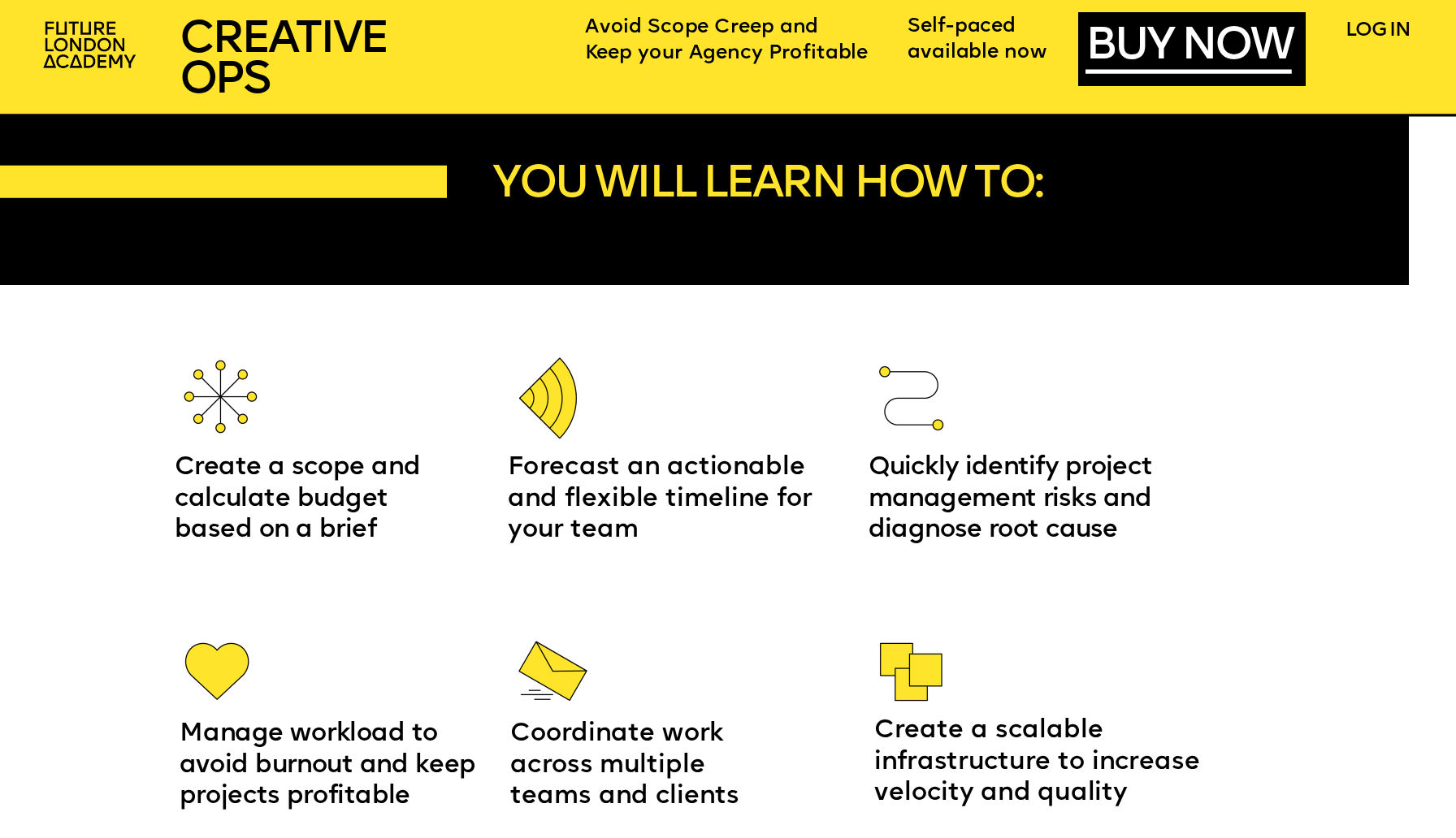
scroll to position [2268, 0]
